Goal: Task Accomplishment & Management: Complete application form

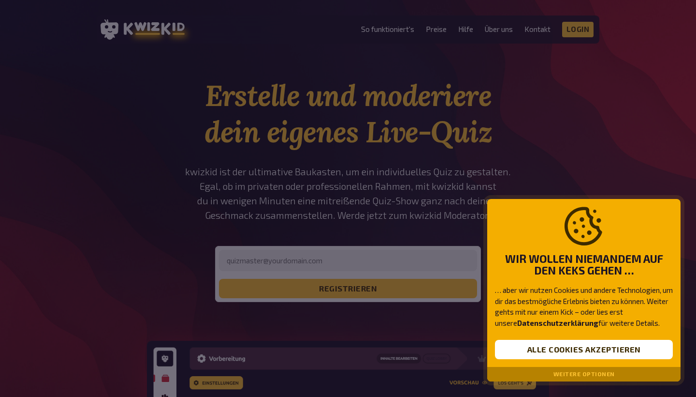
click at [593, 352] on button "Alle Cookies akzeptieren" at bounding box center [584, 348] width 178 height 19
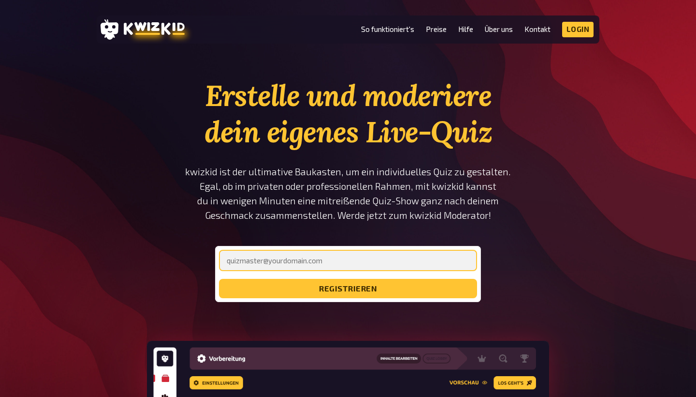
click at [341, 259] on input "email" at bounding box center [348, 260] width 258 height 21
type input "q"
type input "n"
drag, startPoint x: 284, startPoint y: 262, endPoint x: 266, endPoint y: 262, distance: 17.9
click at [266, 262] on input "[DOMAIN_NAME][EMAIL_ADDRESS][DOMAIN_NAME]" at bounding box center [348, 260] width 258 height 21
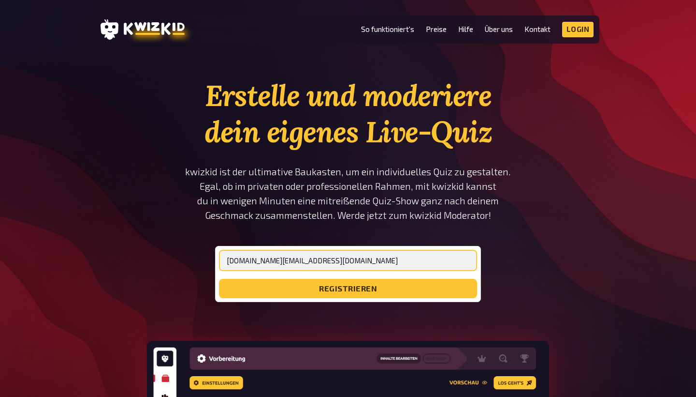
type input "[DOMAIN_NAME][EMAIL_ADDRESS][DOMAIN_NAME]"
click at [348, 288] on button "registrieren" at bounding box center [348, 288] width 258 height 19
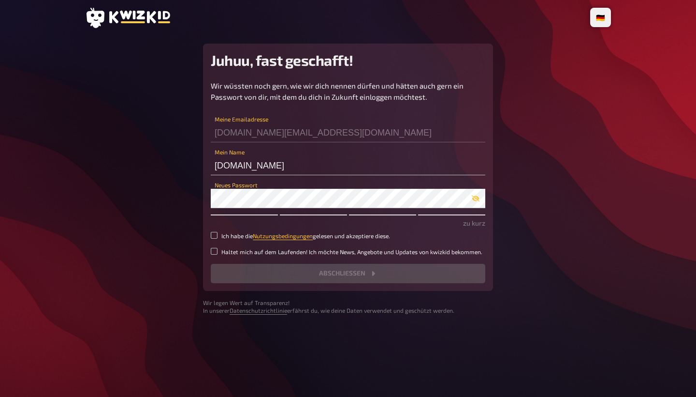
click at [300, 133] on input "[DOMAIN_NAME][EMAIL_ADDRESS][DOMAIN_NAME]" at bounding box center [348, 132] width 275 height 19
click at [265, 168] on input "[DOMAIN_NAME]" at bounding box center [348, 165] width 275 height 19
click at [266, 168] on input "[DOMAIN_NAME]" at bounding box center [348, 165] width 275 height 19
type input "Charity Week DE"
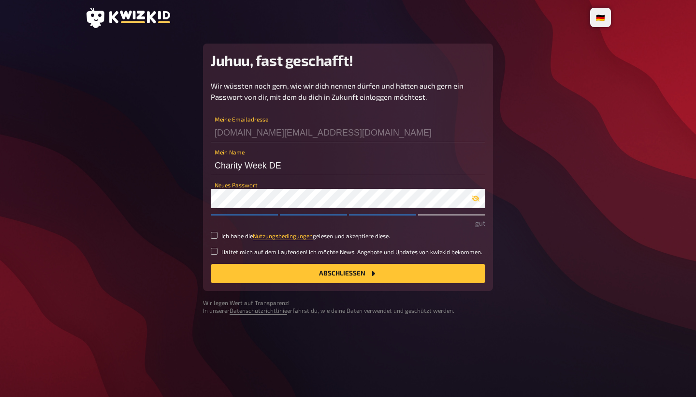
click at [219, 237] on label "Ich habe die Nutzungsbedingungen gelesen und akzeptiere diese." at bounding box center [348, 236] width 275 height 8
click at [218, 237] on input "Ich habe die Nutzungsbedingungen gelesen und akzeptiere diese." at bounding box center [214, 235] width 7 height 7
checkbox input "true"
click at [369, 279] on button "Abschließen" at bounding box center [348, 273] width 275 height 19
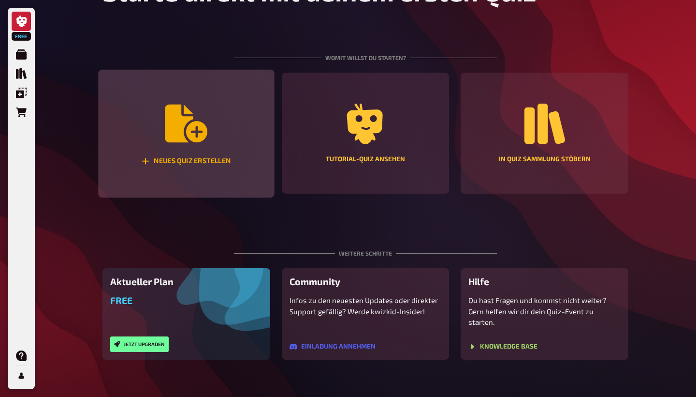
scroll to position [87, 0]
click at [182, 138] on icon "Neues Quiz erstellen" at bounding box center [186, 124] width 43 height 38
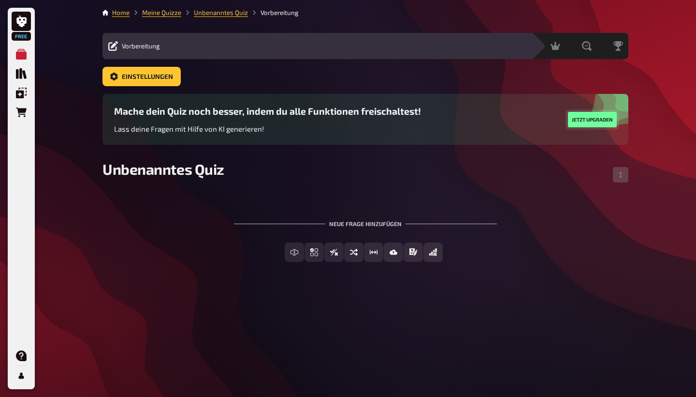
click at [587, 120] on button "Jetzt upgraden" at bounding box center [592, 119] width 49 height 15
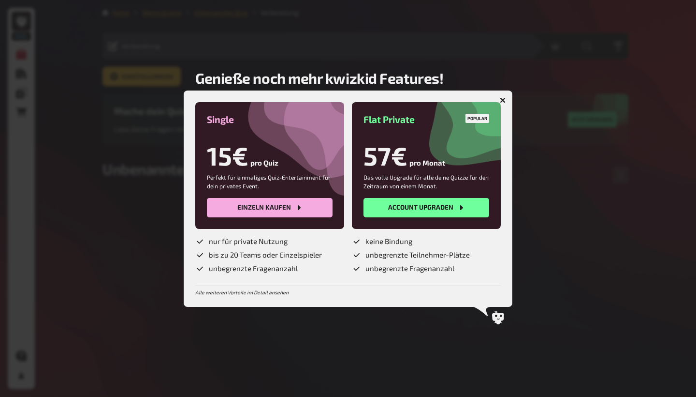
click at [507, 97] on button "button" at bounding box center [502, 99] width 15 height 15
